Goal: Task Accomplishment & Management: Manage account settings

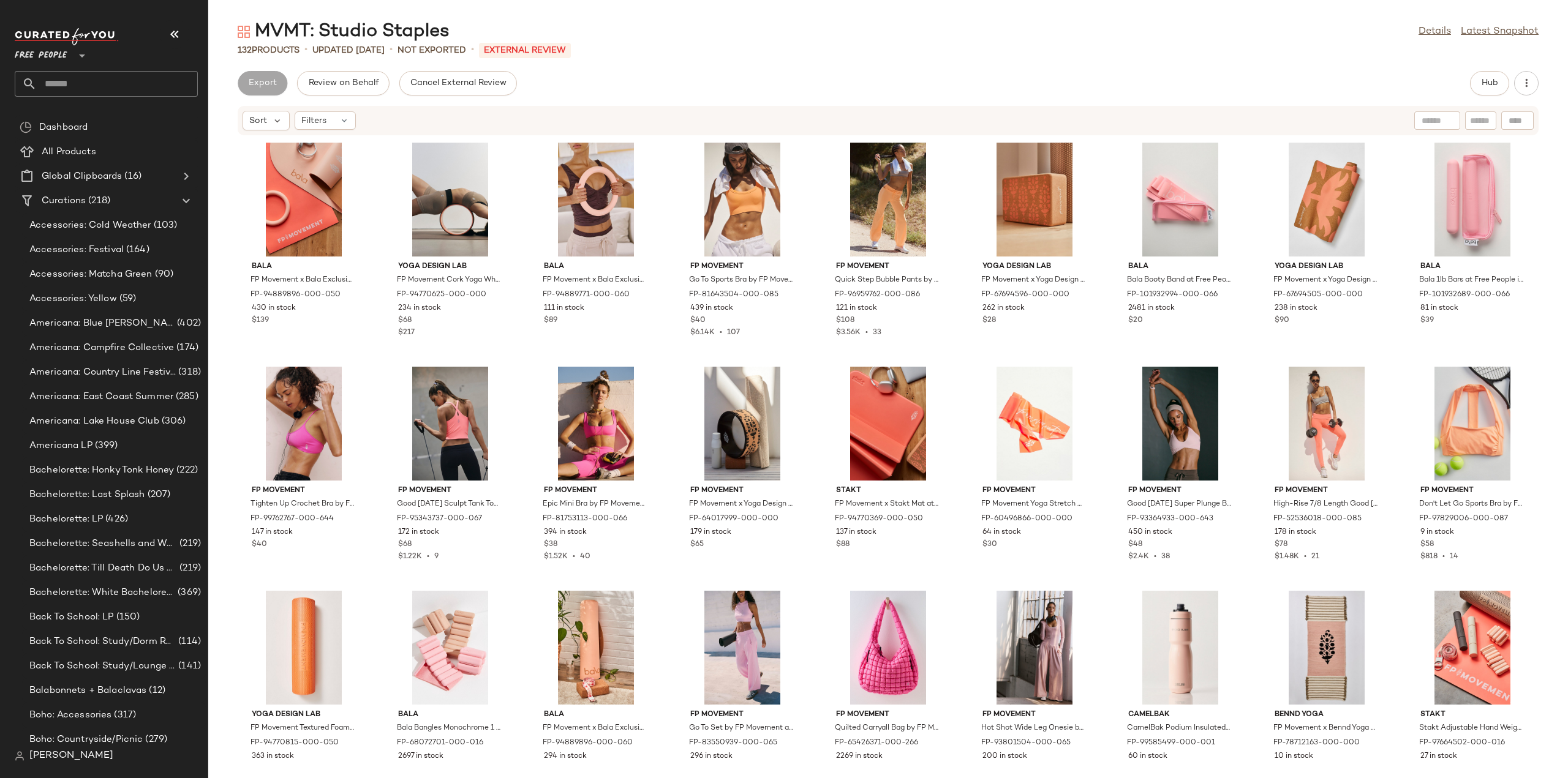
scroll to position [1776, 0]
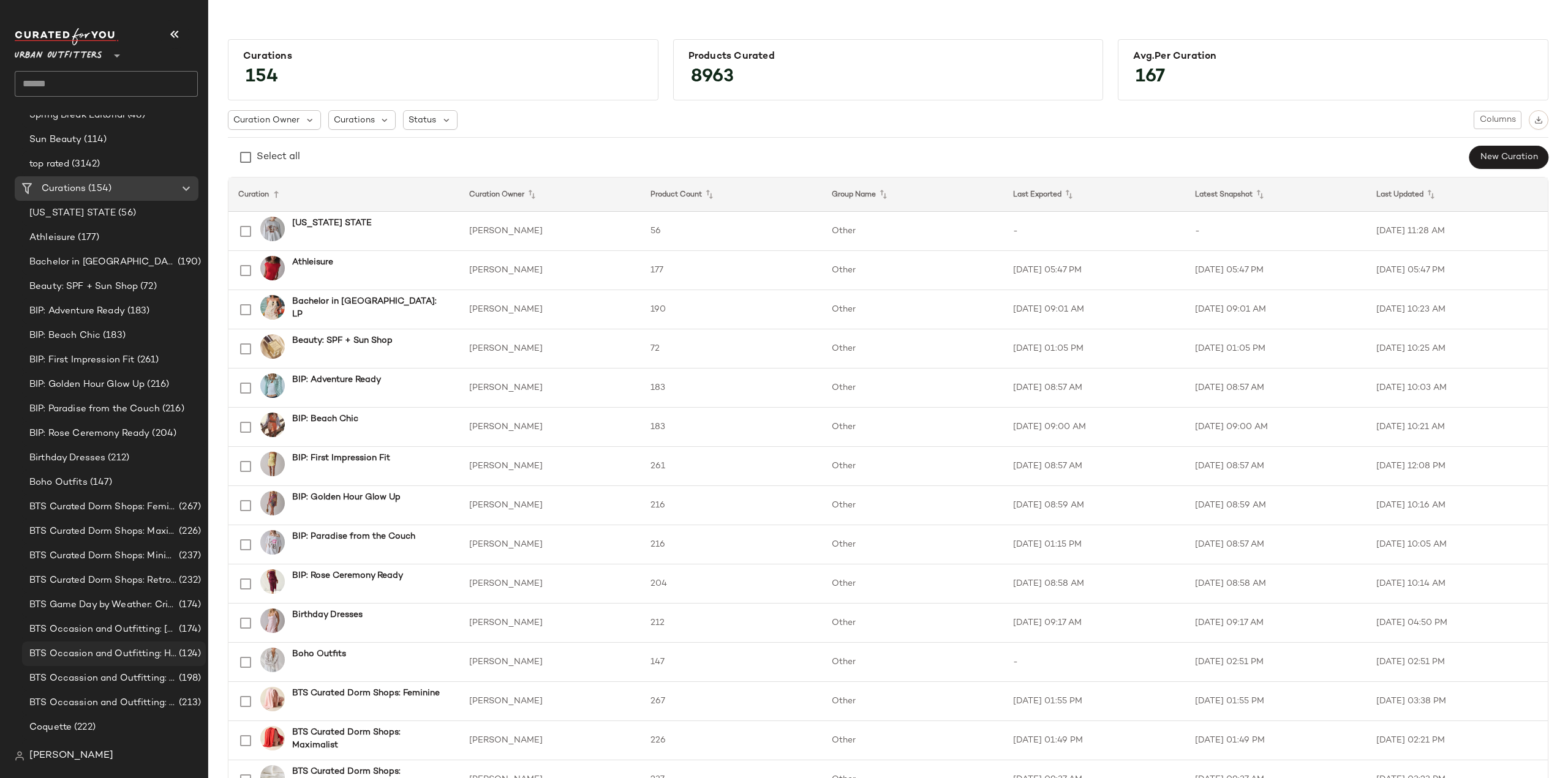
scroll to position [979, 0]
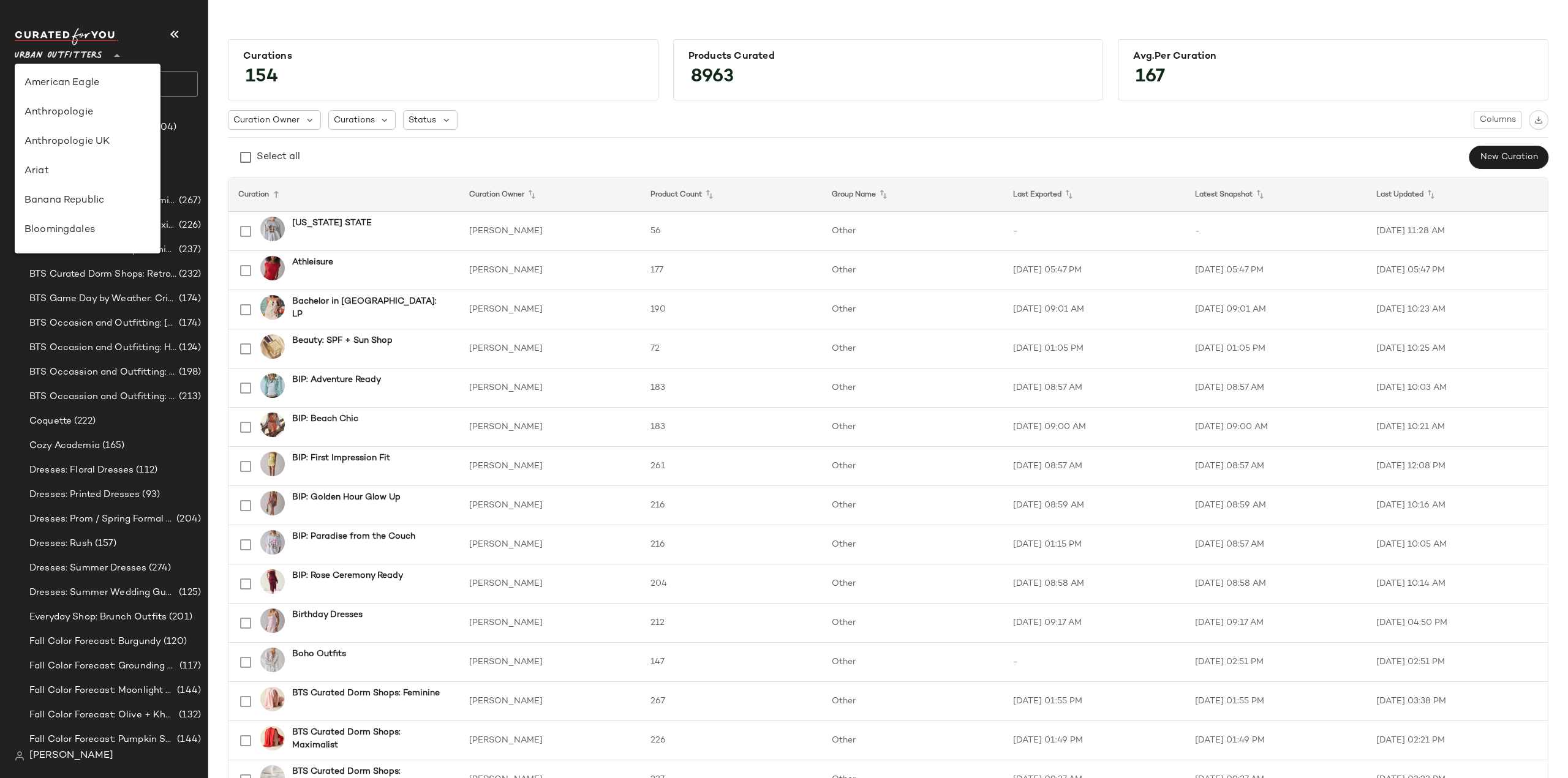
click at [77, 52] on span "Urban Outfitters" at bounding box center [58, 52] width 88 height 22
click at [33, 192] on div "Lulus" at bounding box center [87, 192] width 126 height 14
type input "**"
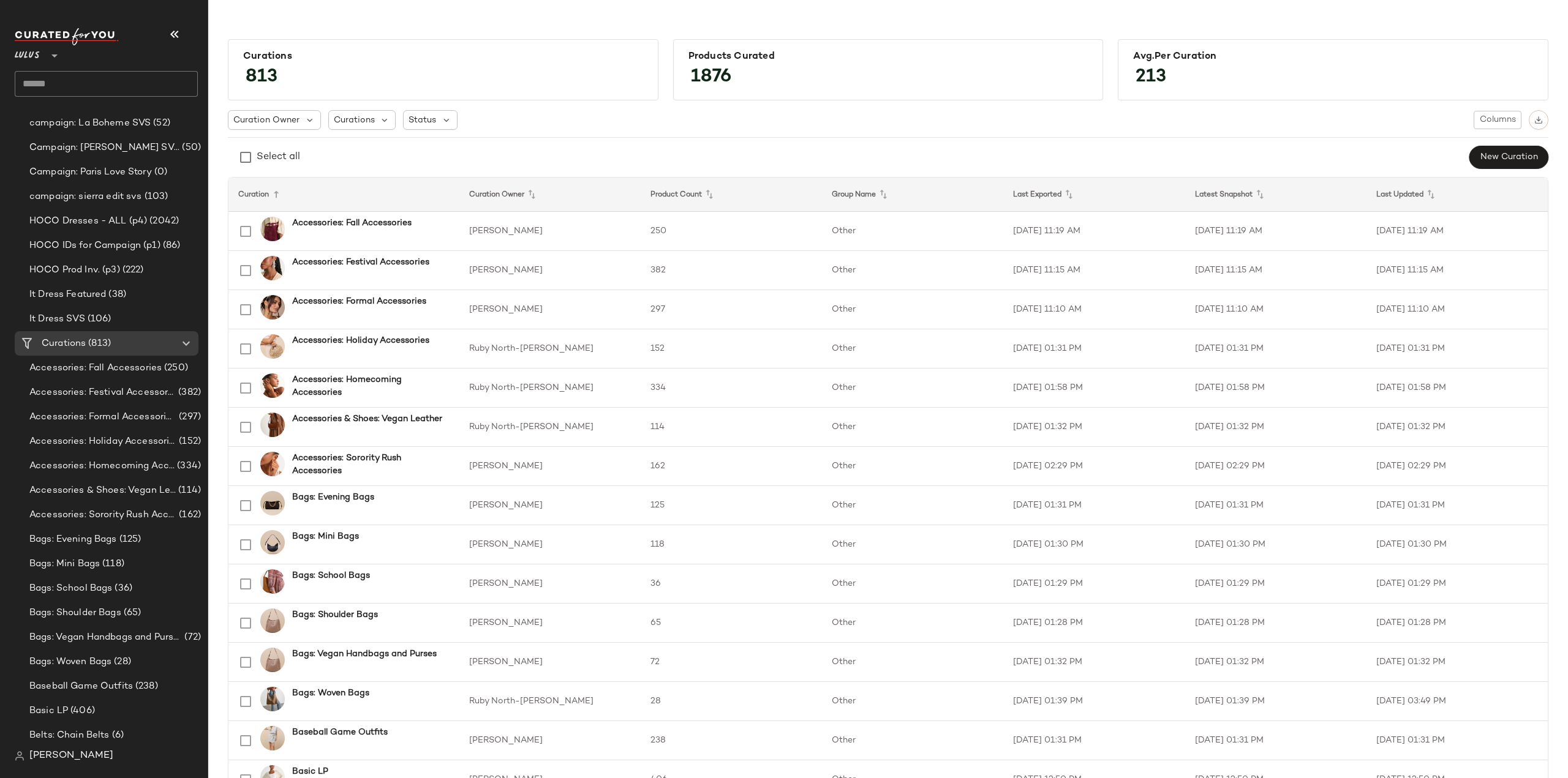
scroll to position [673, 0]
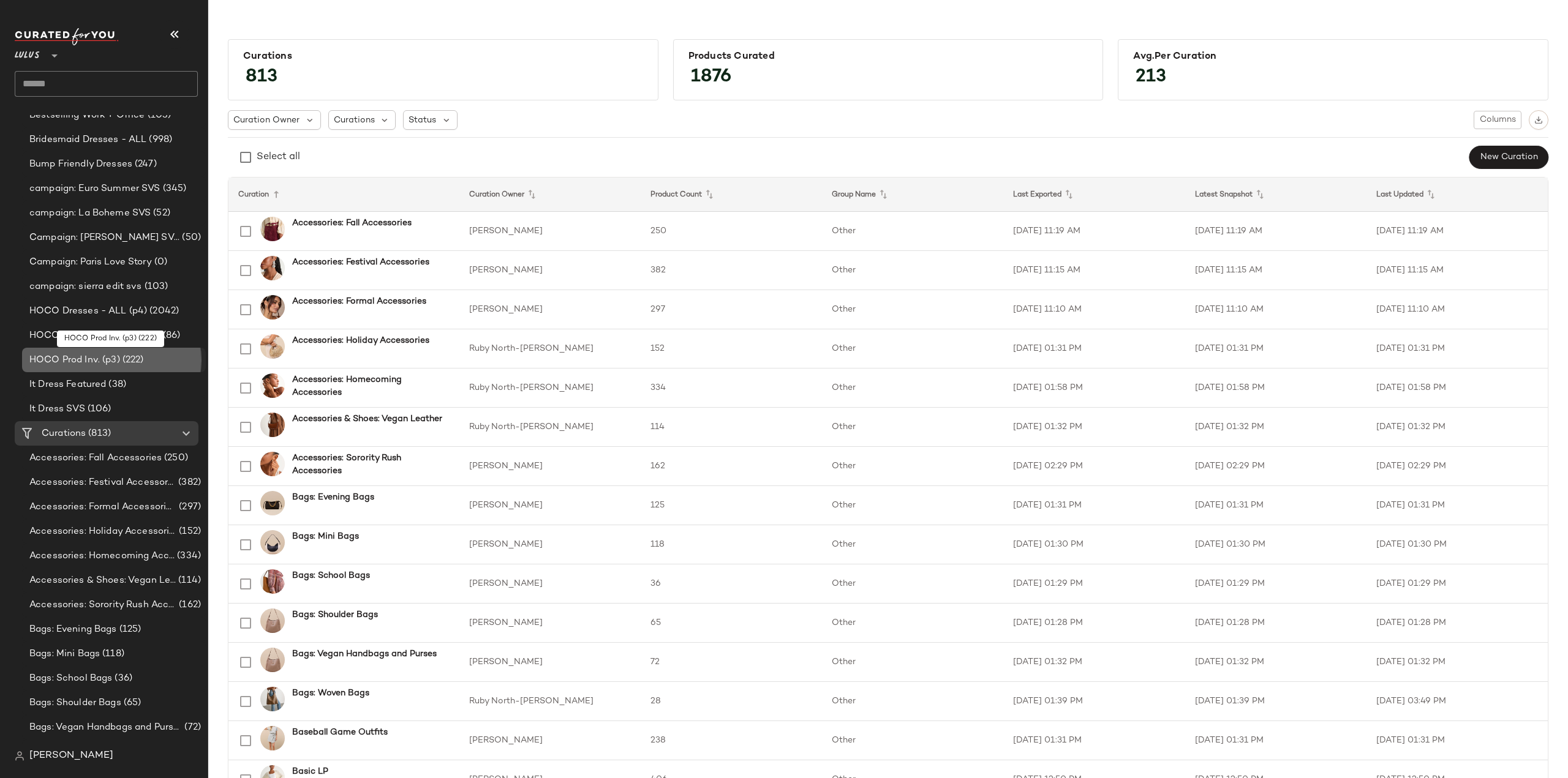
click at [61, 358] on span "HOCO Prod Inv. (p3)" at bounding box center [75, 360] width 91 height 14
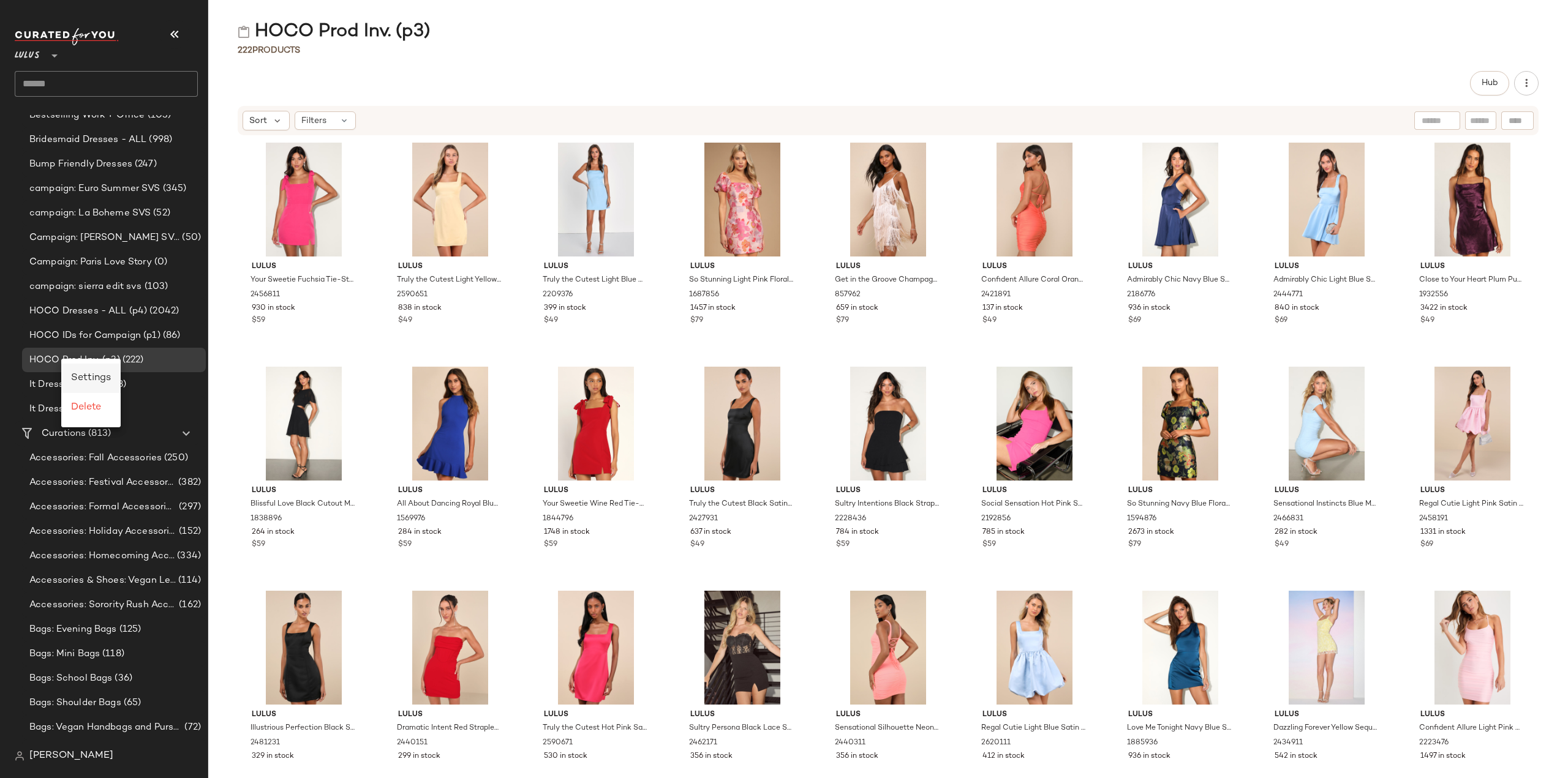
click at [80, 378] on span "Settings" at bounding box center [91, 378] width 40 height 11
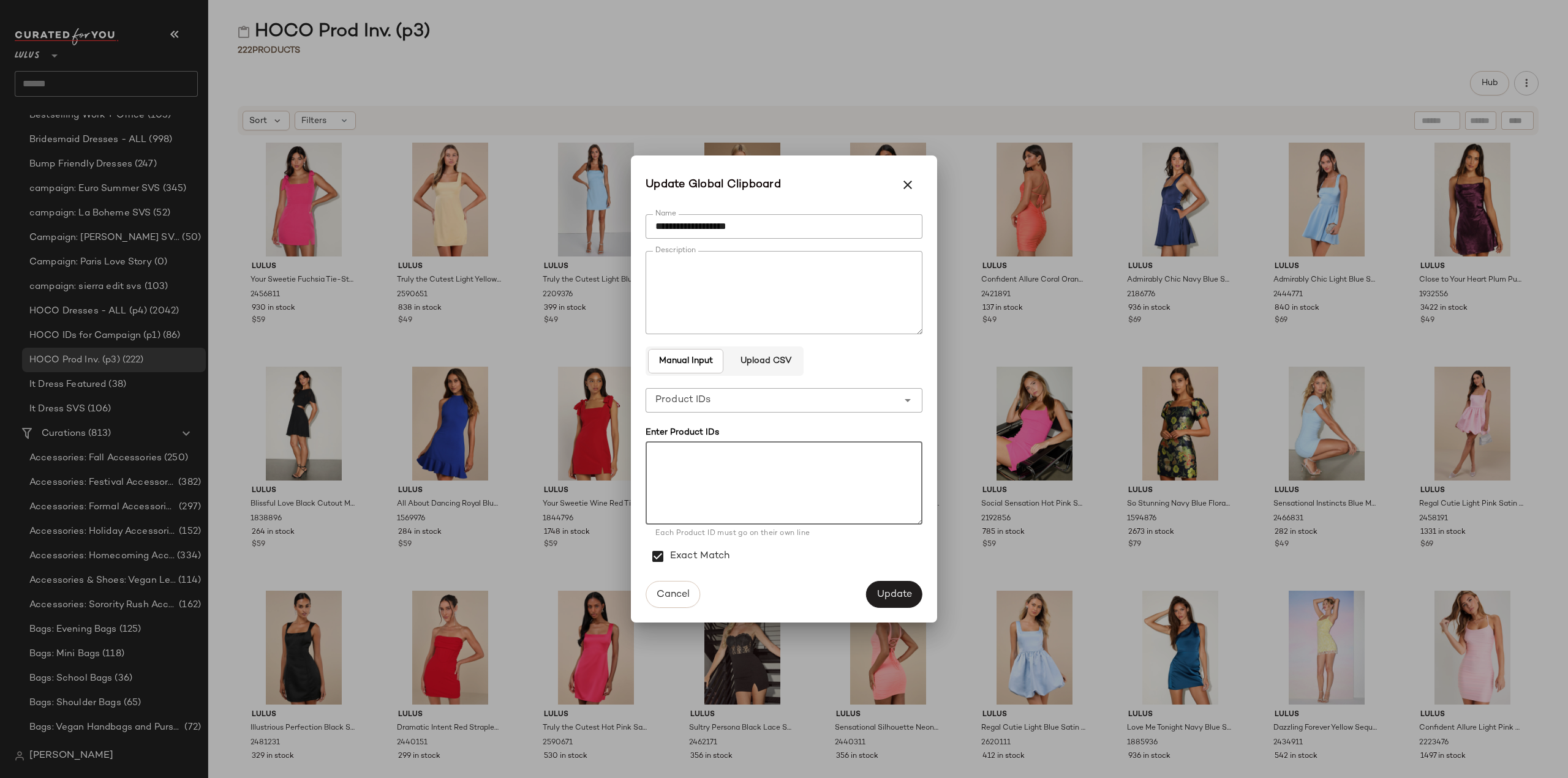
click at [687, 468] on textarea at bounding box center [784, 483] width 277 height 83
paste textarea "******* ******* ******* ******* ******* ****** ******* ******* ******* ******* …"
click at [654, 488] on textarea at bounding box center [784, 483] width 277 height 83
click at [653, 458] on textarea at bounding box center [784, 483] width 277 height 83
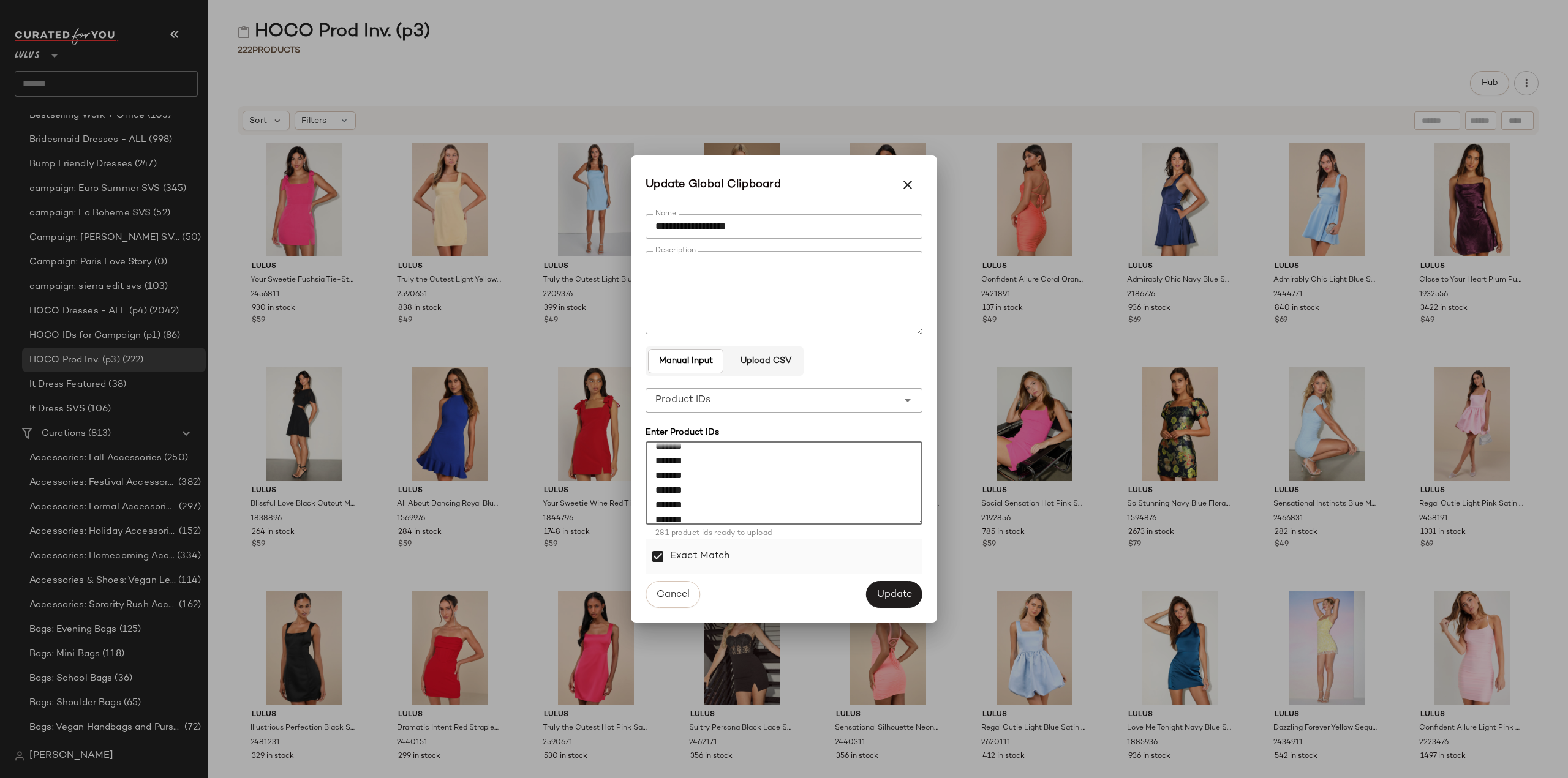
scroll to position [2769, 0]
type textarea "******* ******* ******* ******* ******* ****** ******* ******* ******* ******* …"
click at [892, 595] on span "Update" at bounding box center [894, 594] width 35 height 11
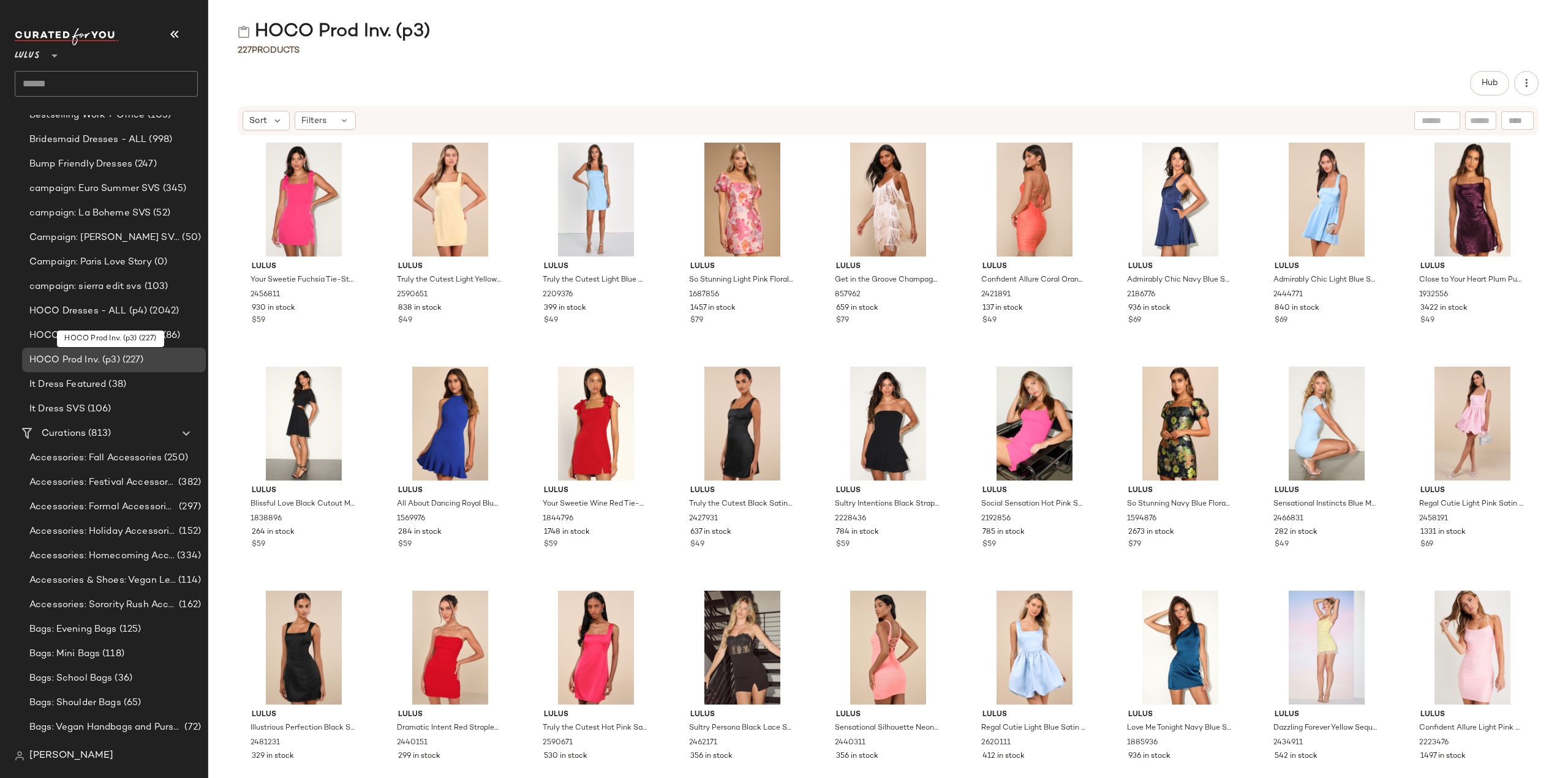
click at [63, 360] on span "HOCO Prod Inv. (p3)" at bounding box center [75, 360] width 91 height 14
click at [333, 115] on div "Filters" at bounding box center [325, 121] width 61 height 18
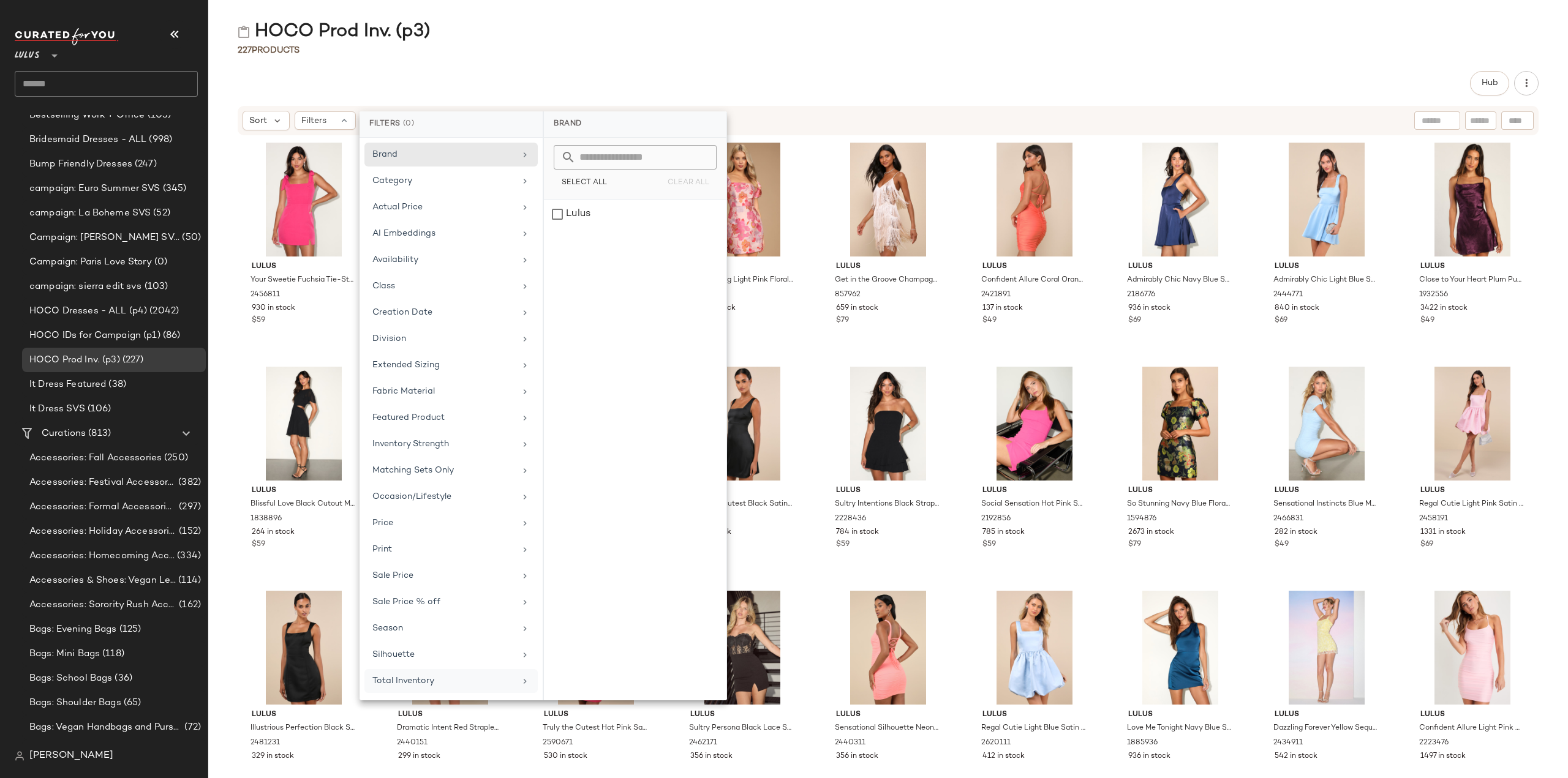
click at [427, 684] on div "Brand Category Actual Price AI Embeddings Availability Class Creation Date Divi…" at bounding box center [451, 420] width 183 height 563
click at [524, 676] on icon at bounding box center [525, 681] width 10 height 10
click at [598, 158] on button "For 0" at bounding box center [635, 156] width 163 height 17
